Goal: Task Accomplishment & Management: Complete application form

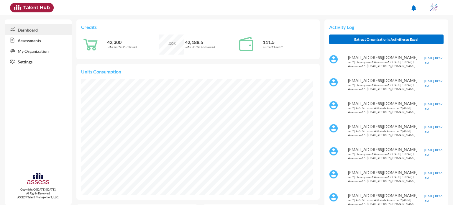
scroll to position [53, 106]
click at [43, 39] on link "Assessments" at bounding box center [38, 40] width 67 height 11
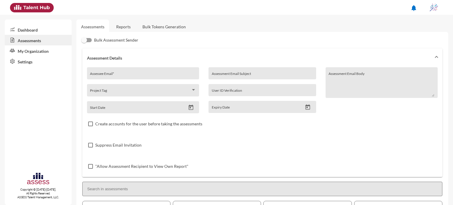
click at [120, 28] on link "Reports" at bounding box center [123, 26] width 24 height 14
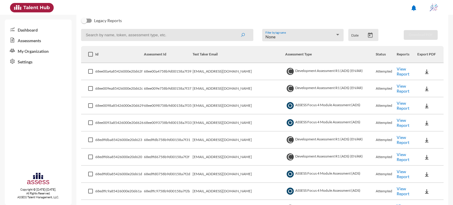
scroll to position [71, 0]
click at [370, 36] on icon "Open calendar" at bounding box center [370, 34] width 5 height 5
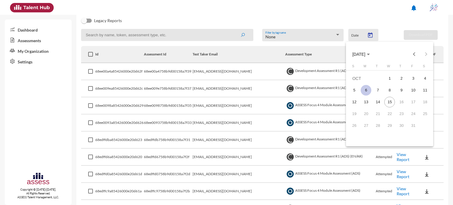
click at [368, 88] on div "6" at bounding box center [366, 90] width 11 height 11
type input "10/6/2025"
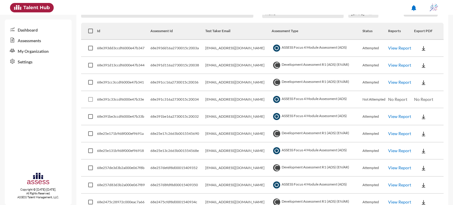
scroll to position [94, 0]
click at [401, 48] on link "View Report" at bounding box center [399, 47] width 23 height 5
click at [404, 66] on link "View Report" at bounding box center [399, 64] width 23 height 5
click at [406, 83] on link "View Report" at bounding box center [399, 81] width 23 height 5
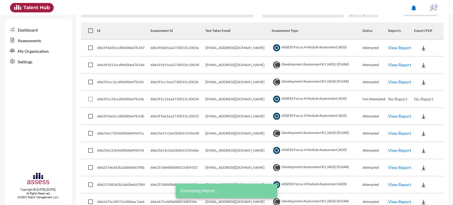
scroll to position [125, 0]
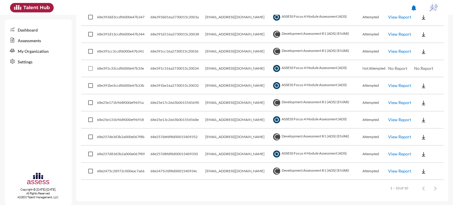
click at [394, 84] on link "View Report" at bounding box center [399, 85] width 23 height 5
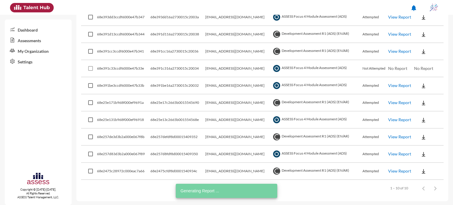
click at [400, 103] on link "View Report" at bounding box center [399, 102] width 23 height 5
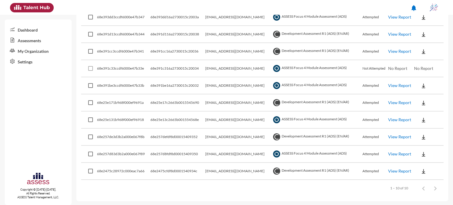
click at [391, 153] on link "View Report" at bounding box center [399, 153] width 23 height 5
click at [421, 153] on img at bounding box center [424, 154] width 6 height 6
click at [429, 162] on button "EN" at bounding box center [429, 164] width 33 height 11
click at [402, 172] on link "View Report" at bounding box center [399, 170] width 23 height 5
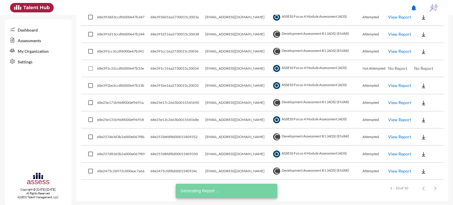
click at [407, 136] on link "View Report" at bounding box center [399, 136] width 23 height 5
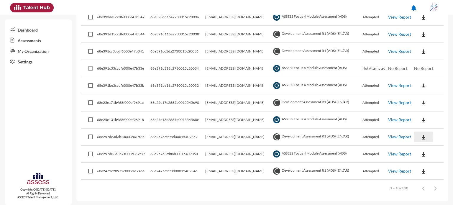
click at [422, 138] on img at bounding box center [424, 137] width 6 height 6
click at [424, 150] on button "OCM / EN" at bounding box center [433, 147] width 40 height 11
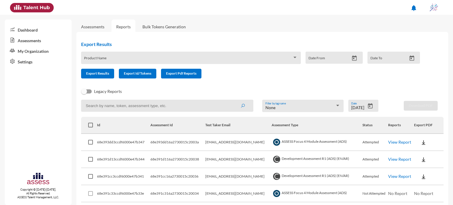
click at [102, 25] on link "Assessments" at bounding box center [92, 26] width 23 height 5
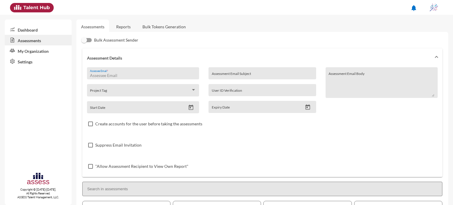
click at [129, 74] on input "Assessee Email *" at bounding box center [143, 75] width 106 height 5
type input "internal.opportunity@ibnsina-pharma.com"
click at [229, 73] on div "Assessment Email Subject" at bounding box center [262, 74] width 101 height 9
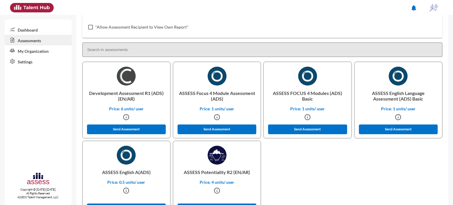
scroll to position [164, 0]
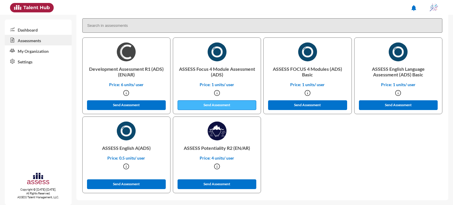
click at [226, 105] on button "Send Assessment" at bounding box center [217, 105] width 79 height 10
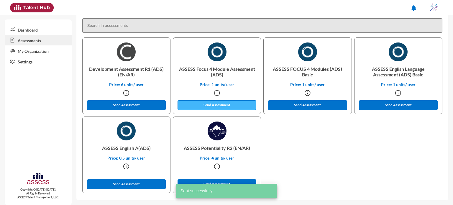
scroll to position [0, 0]
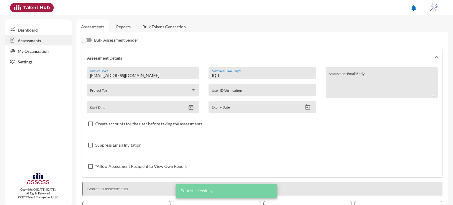
click at [233, 75] on input "IQ 1" at bounding box center [262, 75] width 101 height 5
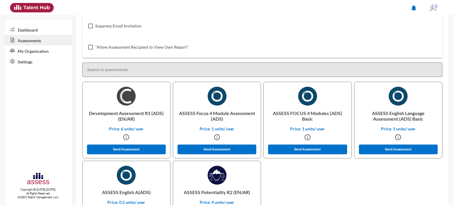
scroll to position [124, 0]
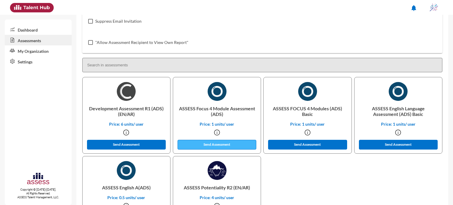
click at [218, 143] on button "Send Assessment" at bounding box center [217, 145] width 79 height 10
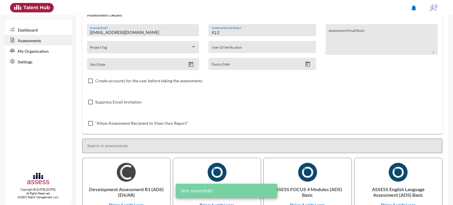
scroll to position [0, 0]
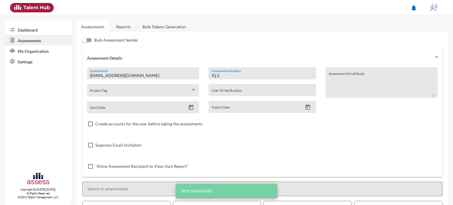
click at [229, 78] on input "IQ 2" at bounding box center [262, 75] width 101 height 5
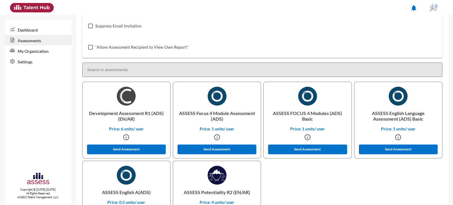
scroll to position [120, 0]
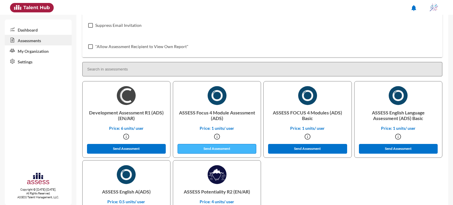
click at [221, 148] on button "Send Assessment" at bounding box center [217, 149] width 79 height 10
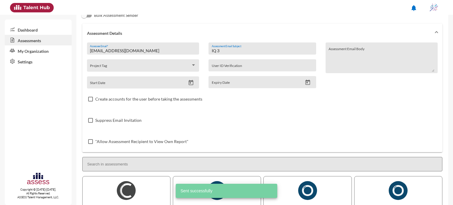
scroll to position [0, 0]
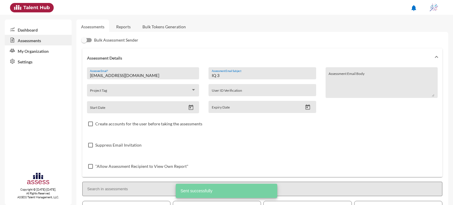
click at [228, 75] on input "IQ 3" at bounding box center [262, 75] width 101 height 5
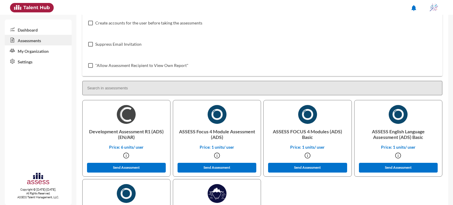
scroll to position [101, 0]
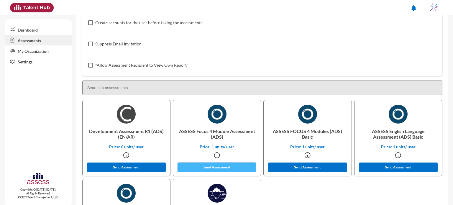
click at [222, 166] on button "Send Assessment" at bounding box center [217, 168] width 79 height 10
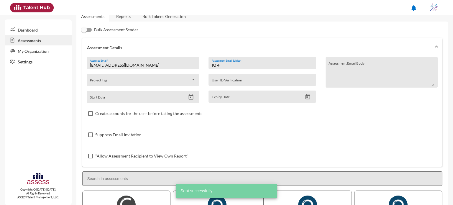
scroll to position [0, 0]
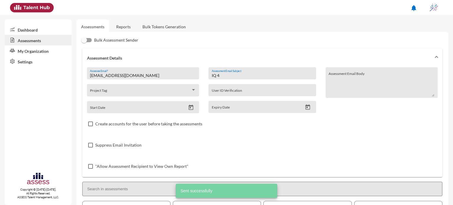
drag, startPoint x: 223, startPoint y: 75, endPoint x: 206, endPoint y: 74, distance: 16.5
click at [206, 74] on div "IQ 4 Assessment Email Subject User ID Verification Expiry Date" at bounding box center [262, 90] width 117 height 46
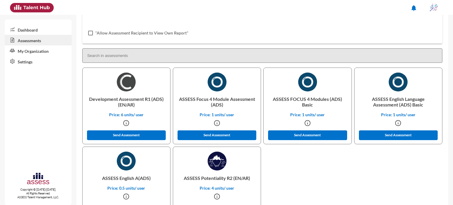
scroll to position [164, 0]
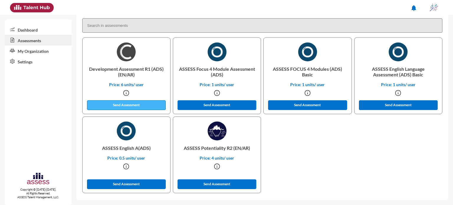
click at [143, 104] on button "Send Assessment" at bounding box center [126, 105] width 79 height 10
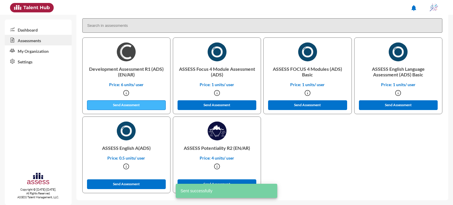
scroll to position [0, 0]
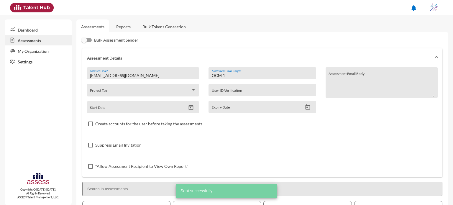
click at [237, 76] on input "OCM 1" at bounding box center [262, 75] width 101 height 5
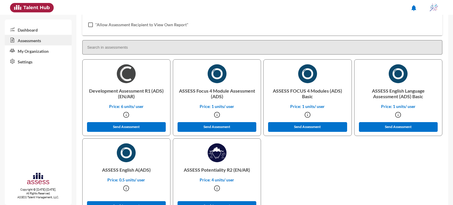
scroll to position [143, 0]
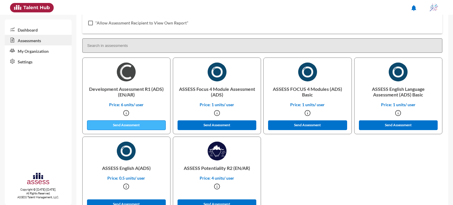
click at [142, 125] on button "Send Assessment" at bounding box center [126, 125] width 79 height 10
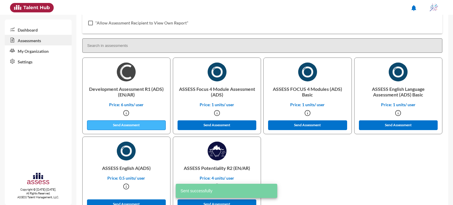
scroll to position [0, 0]
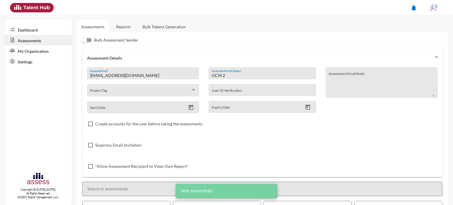
click at [229, 77] on input "OCM 2" at bounding box center [262, 75] width 101 height 5
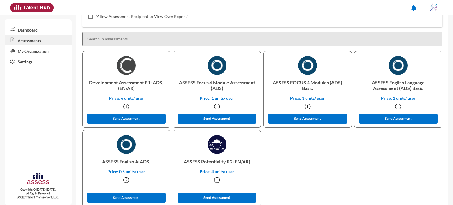
scroll to position [151, 0]
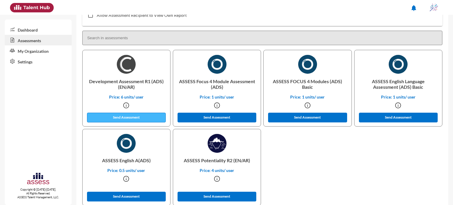
click at [145, 119] on button "Send Assessment" at bounding box center [126, 118] width 79 height 10
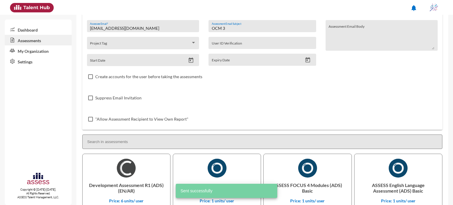
scroll to position [0, 0]
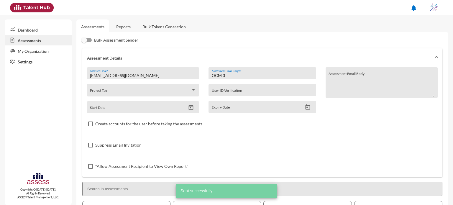
click at [236, 76] on input "OCM 3" at bounding box center [262, 75] width 101 height 5
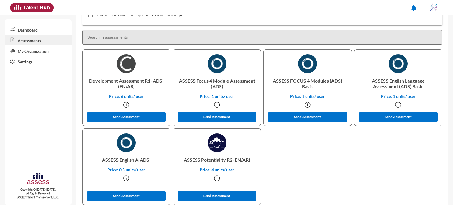
scroll to position [155, 0]
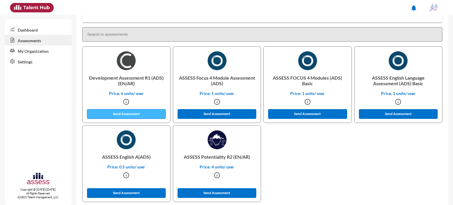
type input "OCM 4"
click at [144, 115] on button "Send Assessment" at bounding box center [126, 114] width 79 height 10
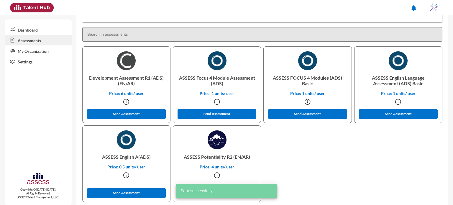
scroll to position [0, 0]
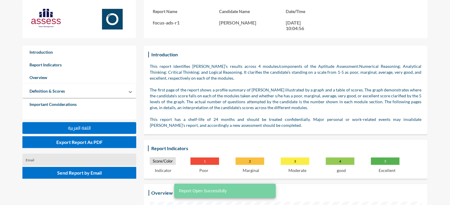
scroll to position [294753, 294508]
